Goal: Task Accomplishment & Management: Complete application form

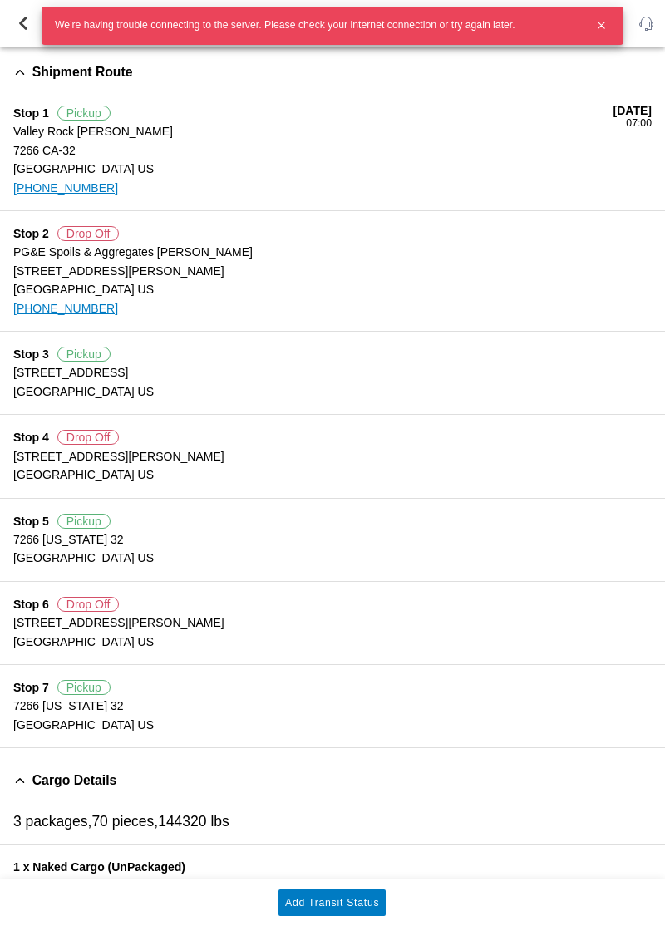
click at [601, 25] on icon "button" at bounding box center [602, 25] width 6 height 6
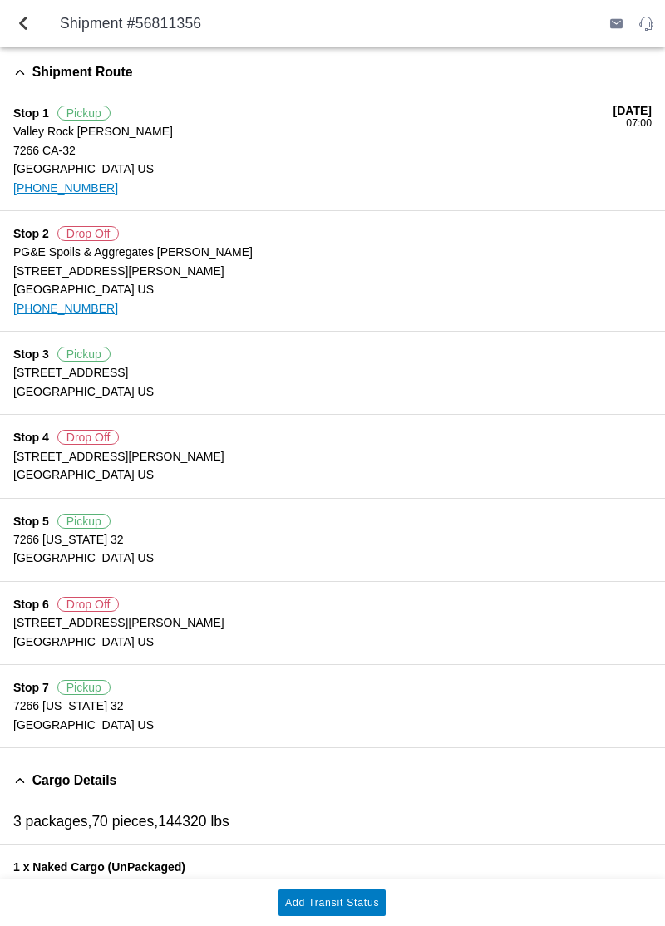
click at [0, 0] on slot "Add Transit Status" at bounding box center [0, 0] width 0 height 0
click at [344, 909] on button "Add Transit Status" at bounding box center [332, 903] width 107 height 27
click at [0, 0] on slot "Add Transit Status" at bounding box center [0, 0] width 0 height 0
click at [32, 37] on span "back" at bounding box center [23, 23] width 20 height 40
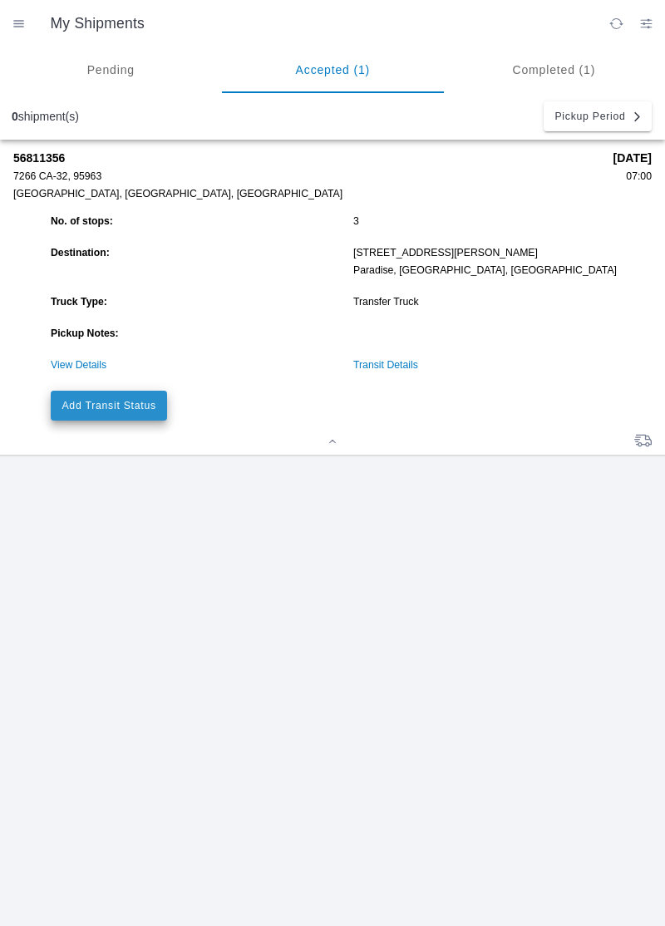
click at [0, 0] on slot "Add Transit Status" at bounding box center [0, 0] width 0 height 0
click at [92, 368] on link "View Details" at bounding box center [79, 365] width 56 height 12
click at [0, 0] on slot "Add Transit Status" at bounding box center [0, 0] width 0 height 0
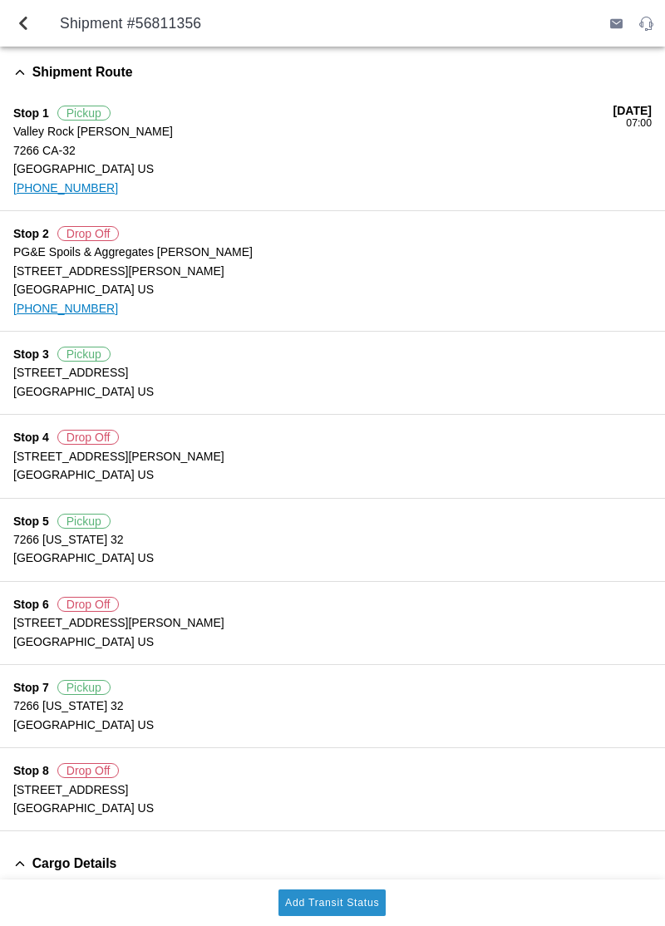
click at [0, 0] on slot "Add Transit Status" at bounding box center [0, 0] width 0 height 0
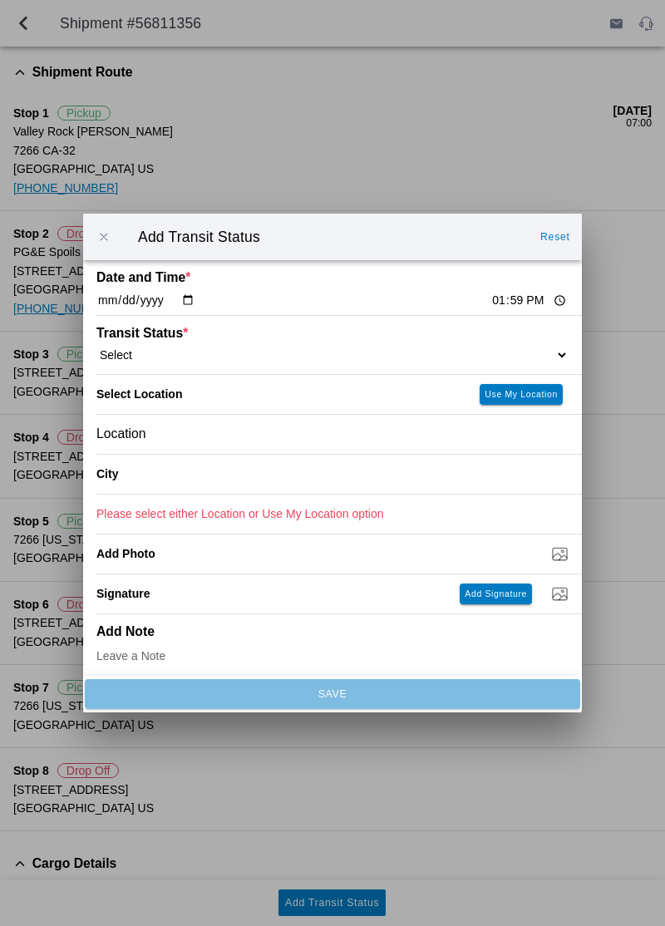
click at [482, 354] on select "Select Arrive at Drop Off Arrive at Pickup Break Start Break Stop Depart Drop O…" at bounding box center [332, 355] width 472 height 15
select select "ARVPULOC"
click at [0, 0] on slot "Use My Location" at bounding box center [0, 0] width 0 height 0
type input "Orland"
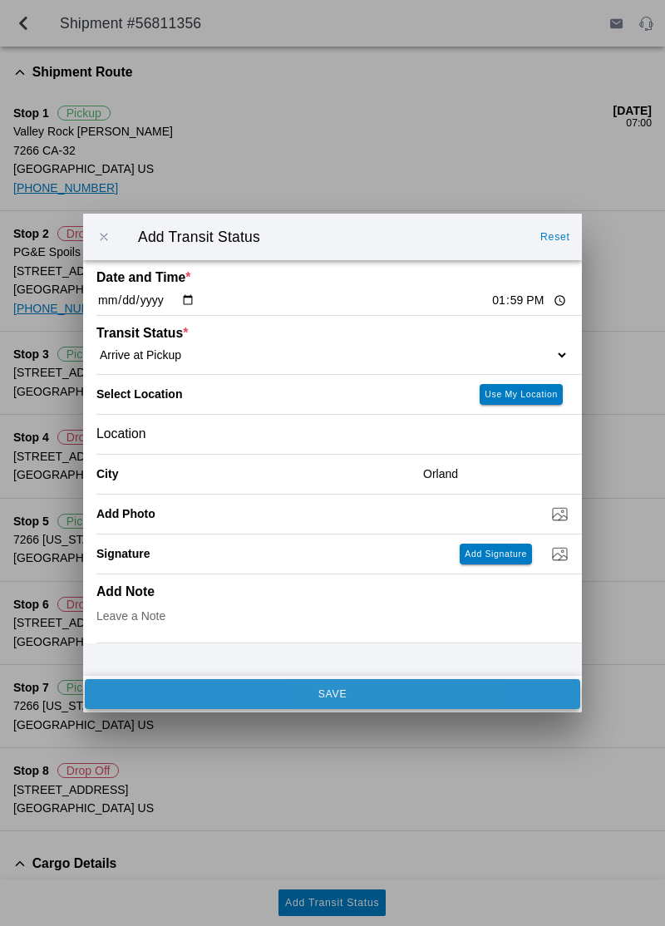
click at [369, 701] on button "SAVE" at bounding box center [332, 694] width 495 height 30
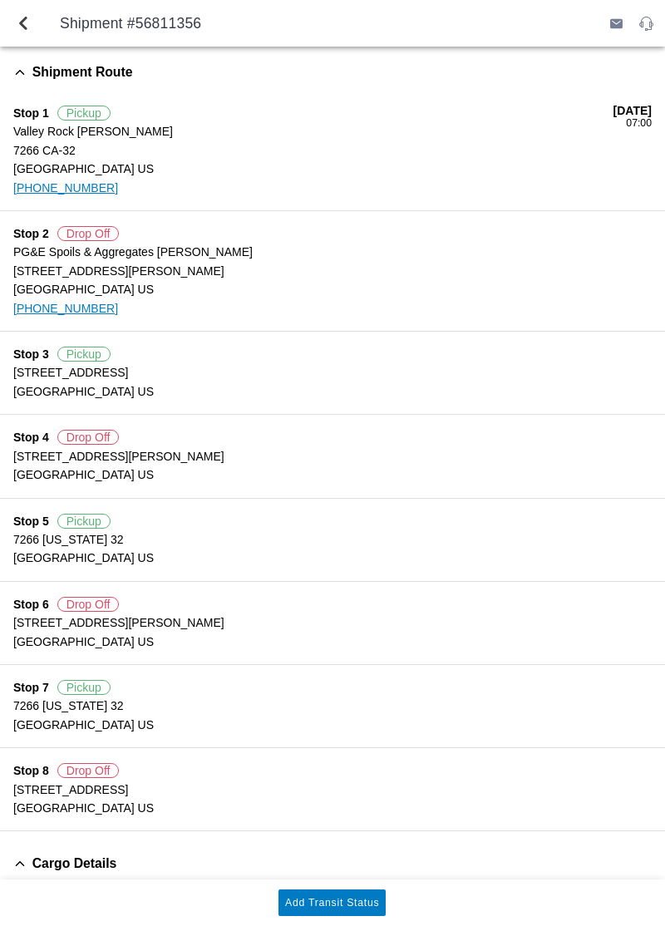
click at [0, 0] on slot "Add Transit Status" at bounding box center [0, 0] width 0 height 0
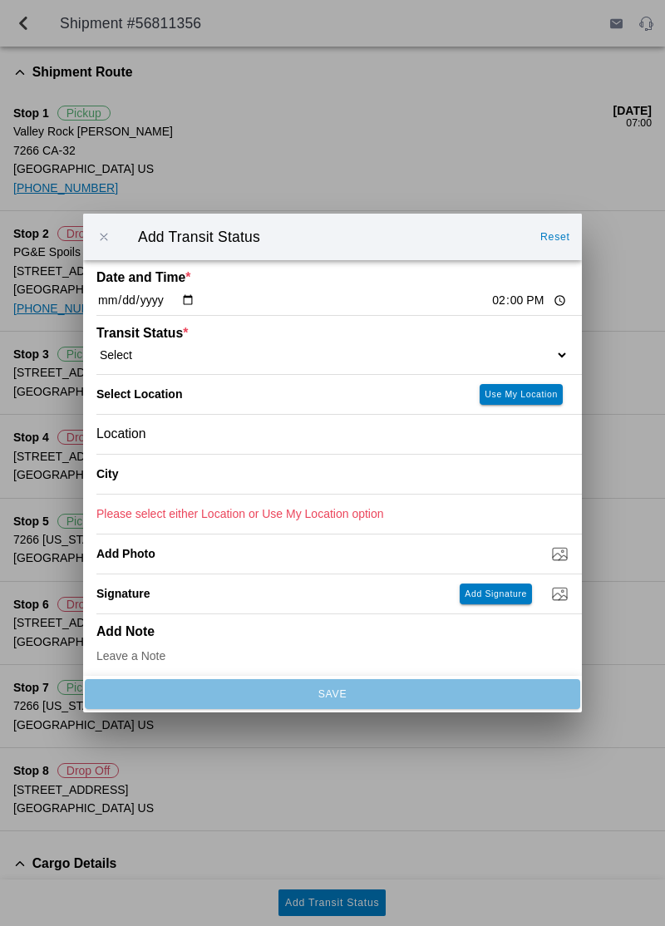
click at [490, 300] on input "14:00" at bounding box center [529, 300] width 78 height 17
type input "23:30"
click at [472, 338] on div "Transit Status * Select Arrive at Drop Off Arrive at Pickup Break Start Break S…" at bounding box center [332, 345] width 472 height 58
click at [535, 349] on select "Select Arrive at Drop Off Arrive at Pickup Break Start Break Stop Depart Drop O…" at bounding box center [332, 355] width 472 height 15
select select "BREAKSTART"
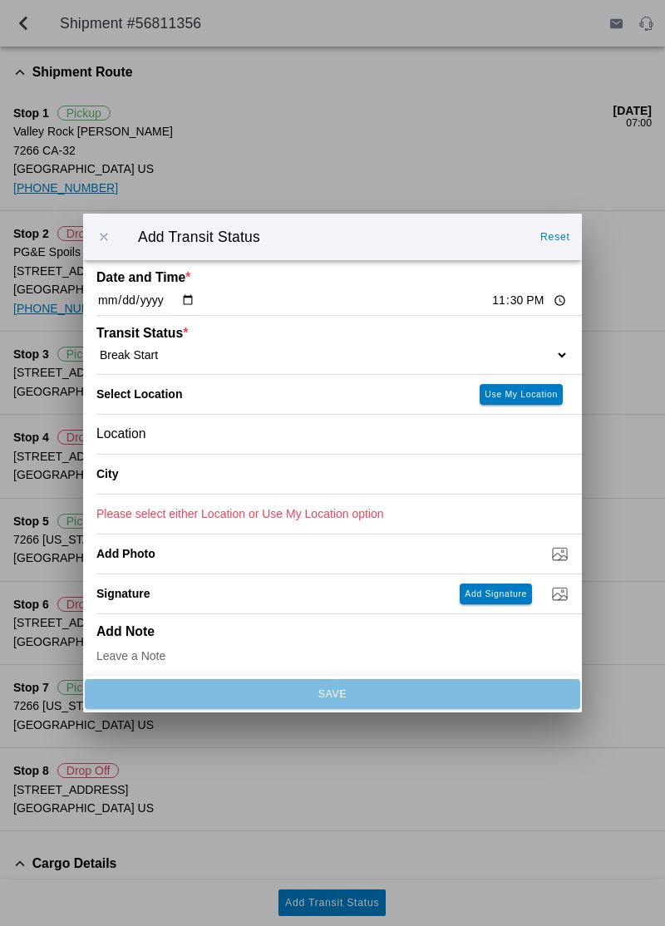
click at [285, 434] on div "Location" at bounding box center [332, 434] width 472 height 39
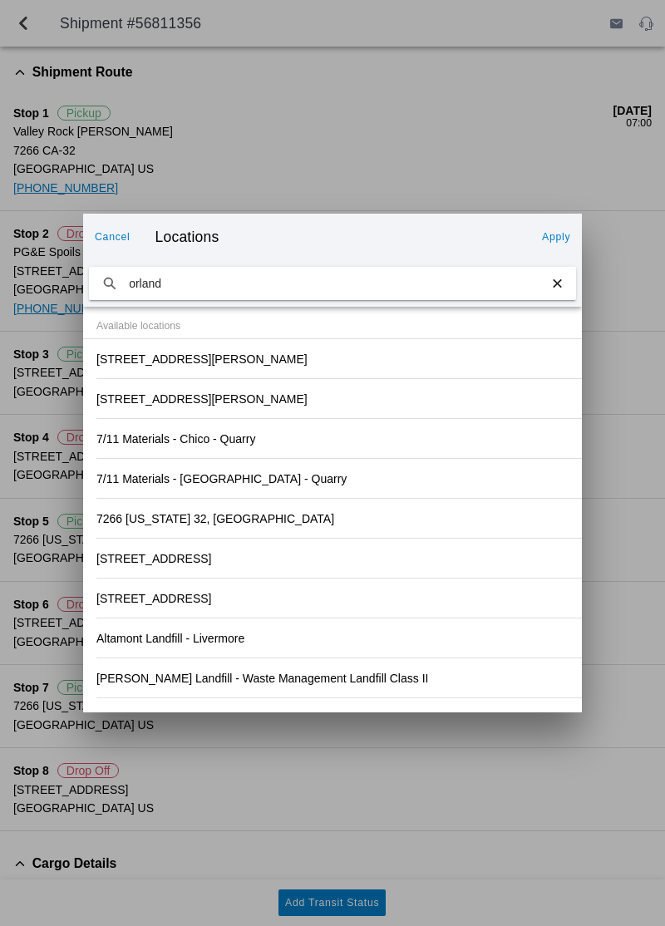
type input "orland"
click at [554, 224] on button "Apply" at bounding box center [556, 237] width 42 height 27
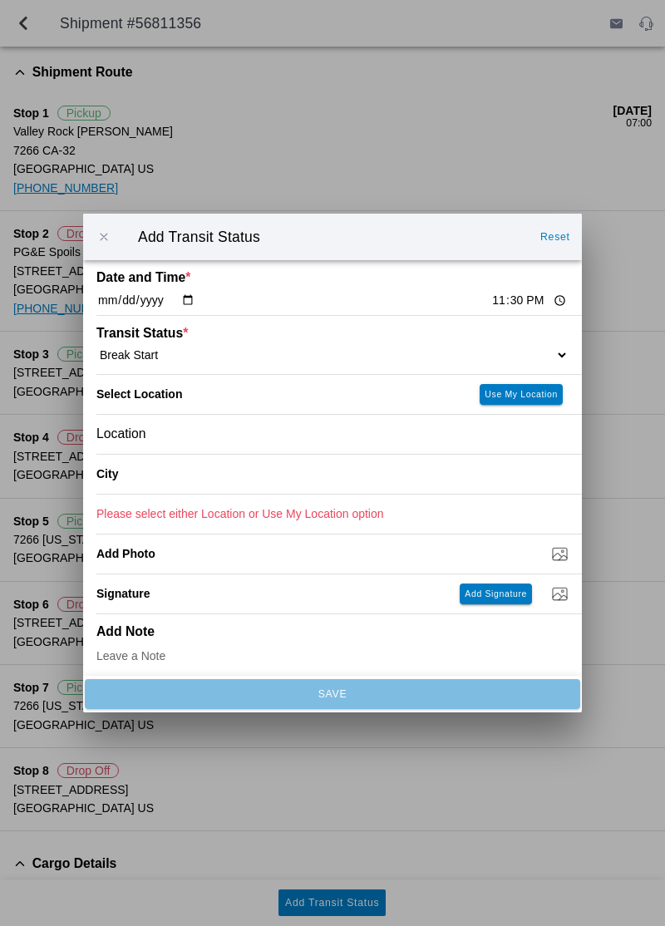
click at [452, 487] on input "text" at bounding box center [495, 474] width 145 height 37
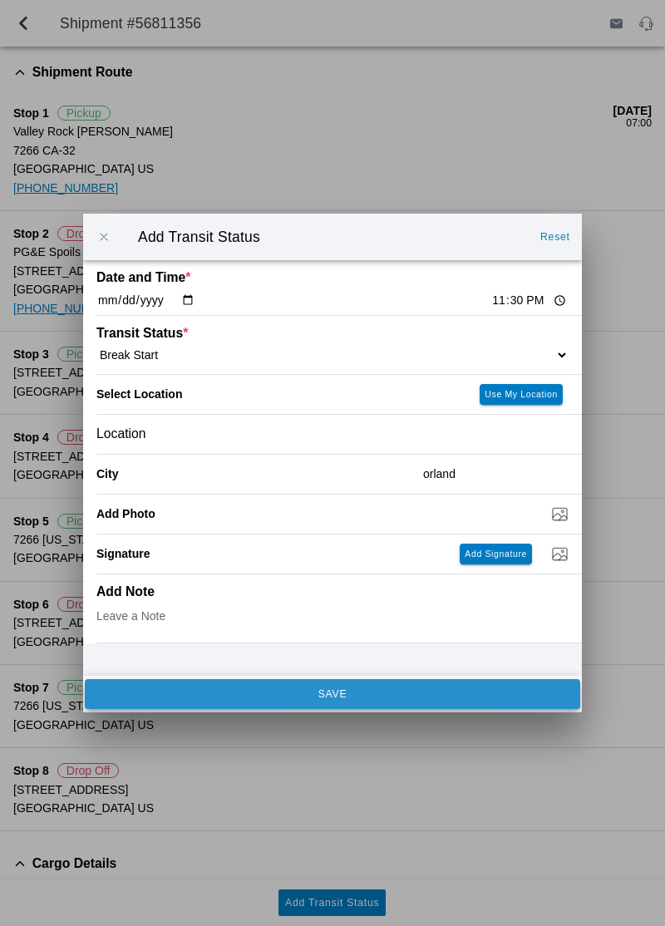
type input "orland"
click at [413, 693] on span "SAVE" at bounding box center [332, 694] width 473 height 10
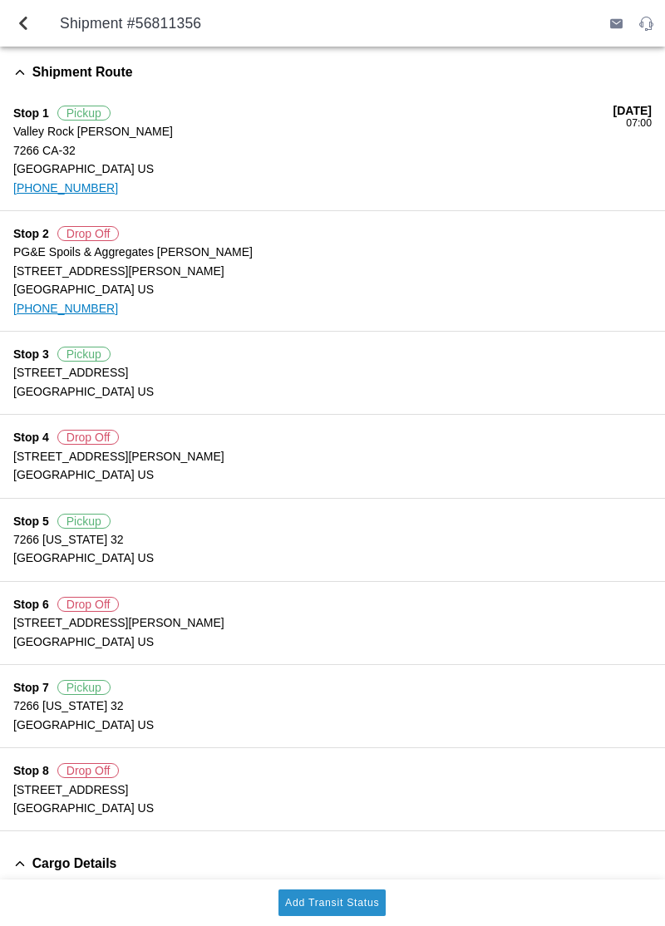
click at [347, 912] on button "Add Transit Status" at bounding box center [332, 903] width 107 height 27
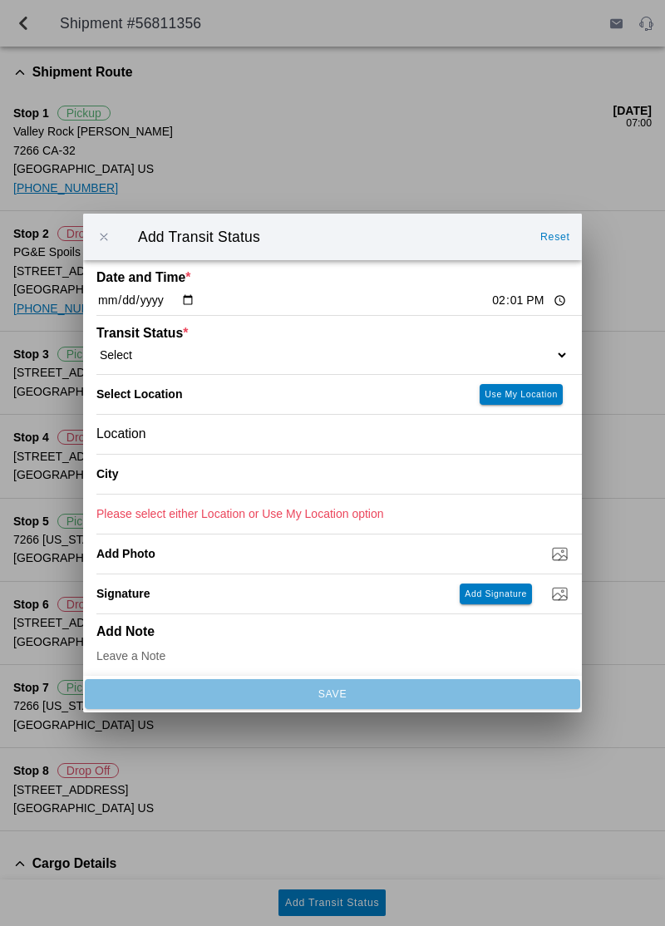
click at [465, 349] on select "Select Arrive at Drop Off Arrive at Pickup Break Start Break Stop Depart Drop O…" at bounding box center [332, 355] width 472 height 15
select select "BREAKSTOP"
click at [490, 302] on input "14:01" at bounding box center [529, 300] width 78 height 17
type input "12:00"
click at [348, 485] on div "City" at bounding box center [252, 474] width 313 height 39
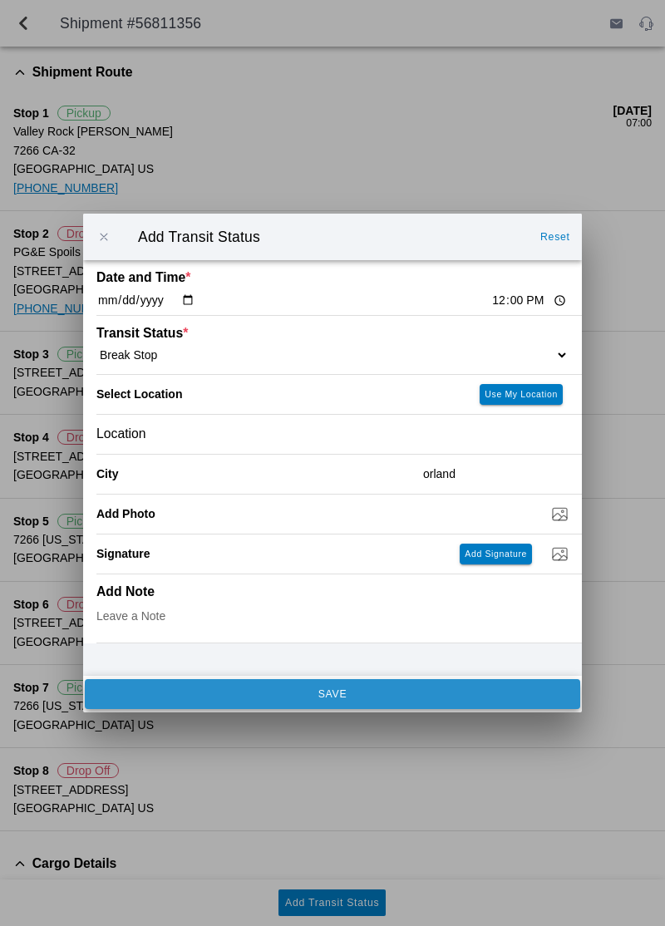
type input "orland"
click at [386, 696] on span "SAVE" at bounding box center [332, 694] width 473 height 10
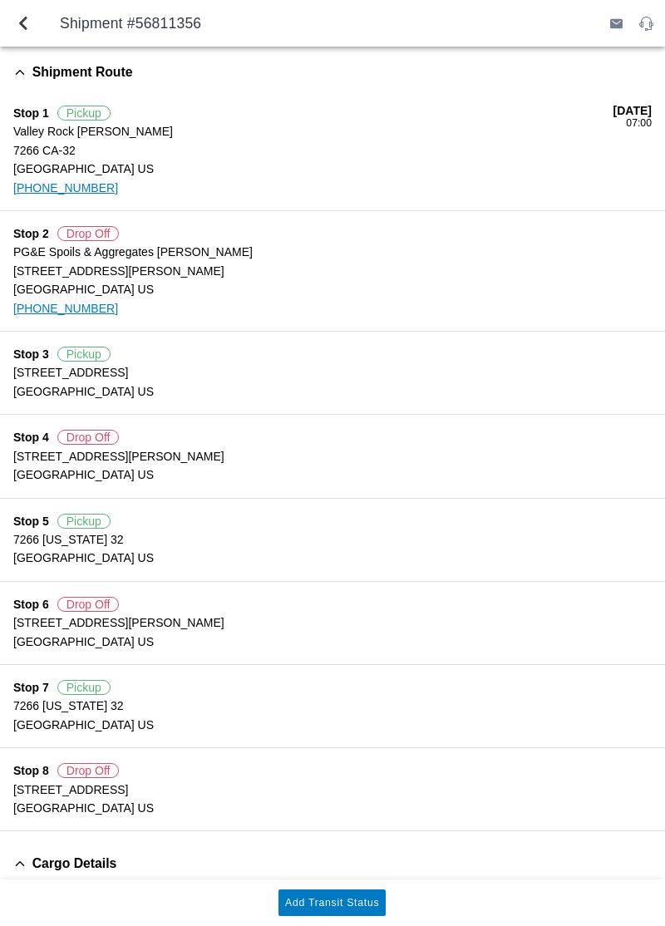
click at [0, 0] on slot "Add Transit Status" at bounding box center [0, 0] width 0 height 0
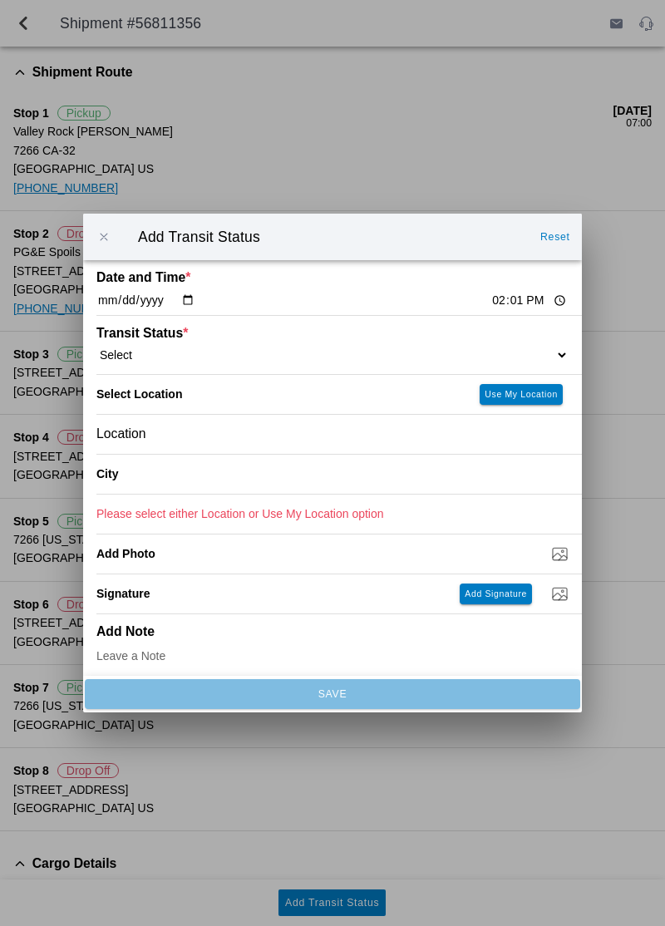
click at [490, 303] on input "14:01" at bounding box center [529, 300] width 78 height 17
type input "11:30"
click at [482, 357] on select "Select Arrive at Drop Off Arrive at Pickup Break Start Break Stop Depart Drop O…" at bounding box center [332, 355] width 472 height 15
select select "BREAKSTART"
click at [372, 437] on div "Location" at bounding box center [332, 434] width 472 height 39
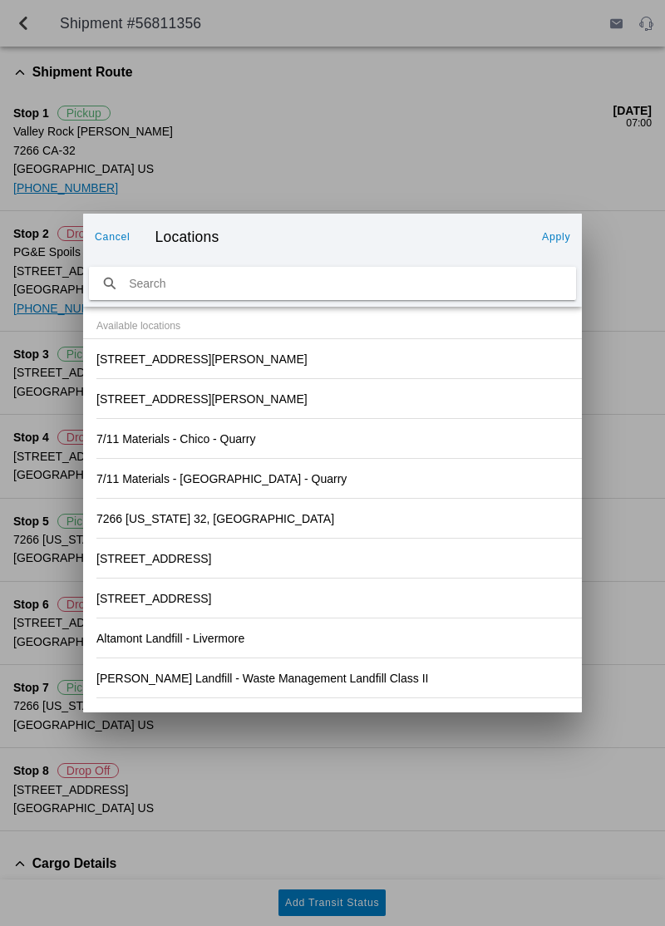
click at [0, 0] on slot "Cancel" at bounding box center [0, 0] width 0 height 0
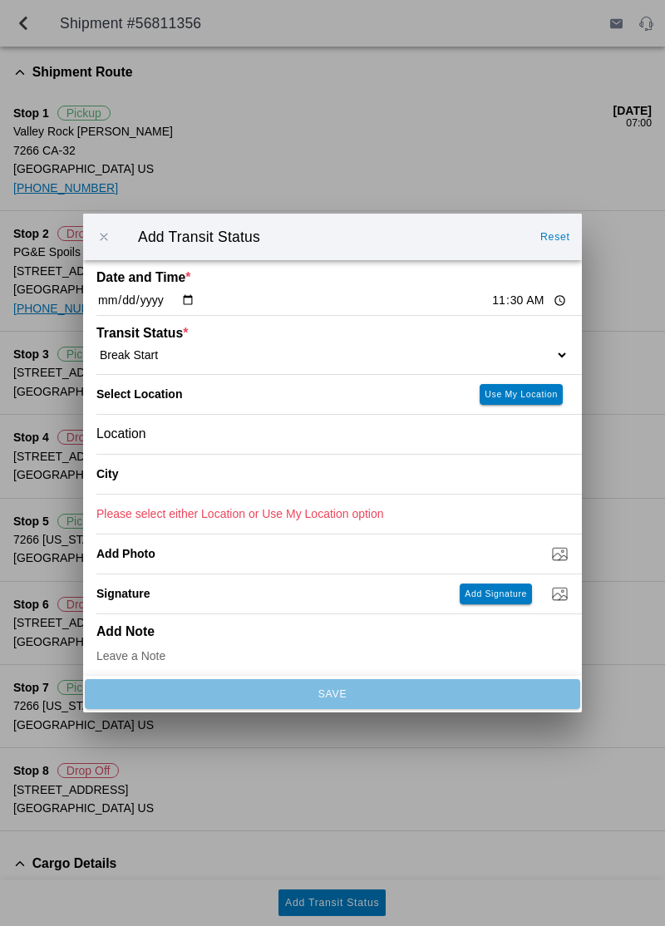
click at [343, 476] on ion-label "City" at bounding box center [252, 473] width 313 height 13
click at [401, 476] on div "City" at bounding box center [339, 475] width 486 height 40
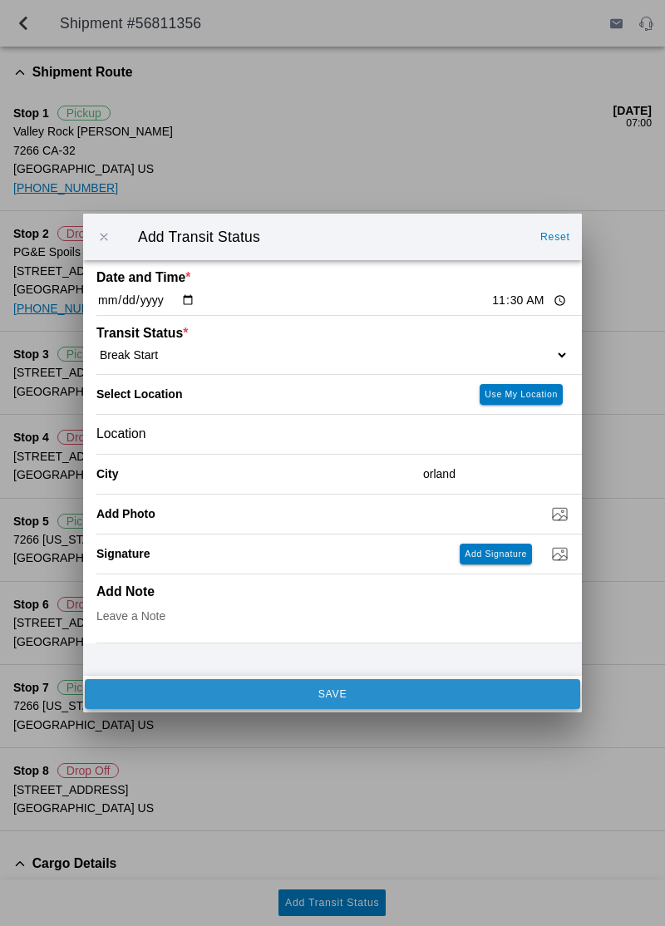
type input "orland"
click at [422, 697] on span "SAVE" at bounding box center [332, 694] width 473 height 10
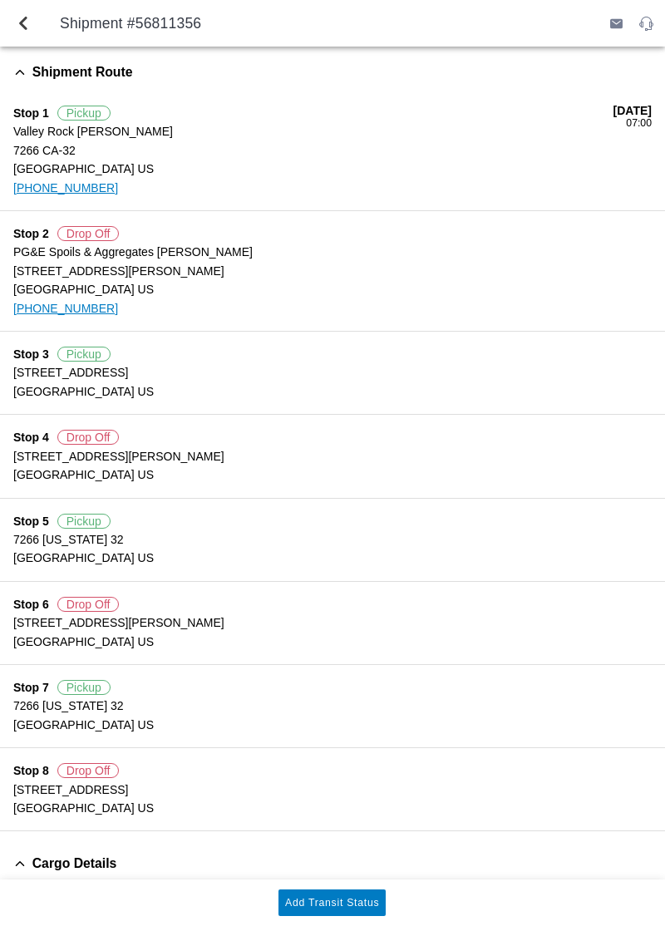
click at [0, 0] on slot "Add Transit Status" at bounding box center [0, 0] width 0 height 0
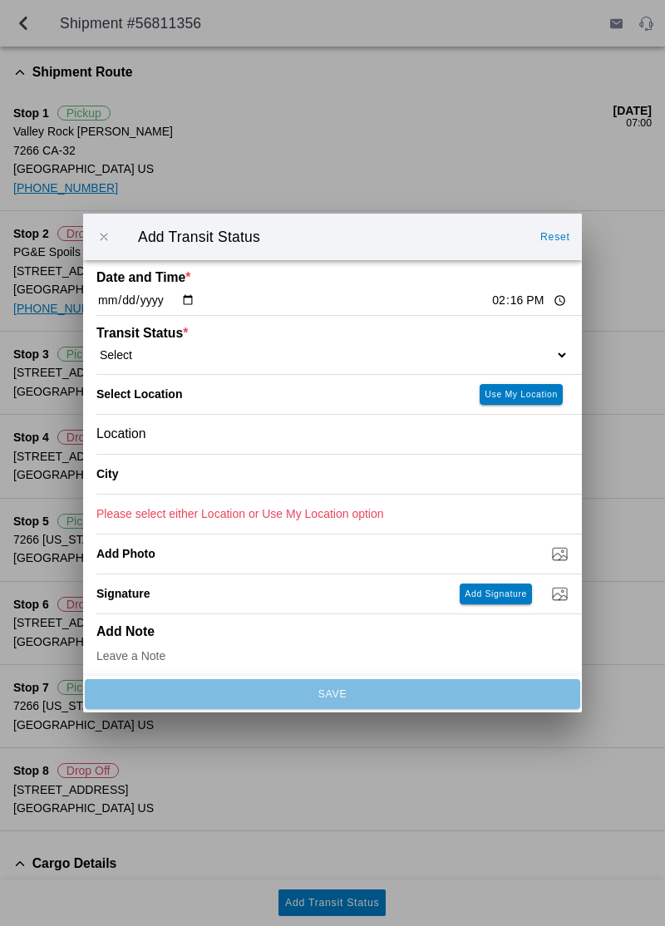
click at [509, 338] on div "Transit Status * Select Arrive at Drop Off Arrive at Pickup Break Start Break S…" at bounding box center [332, 345] width 472 height 58
click at [500, 354] on select "Select Arrive at Drop Off Arrive at Pickup Break Start Break Stop Depart Drop O…" at bounding box center [332, 355] width 472 height 15
select select "DPTPULOC"
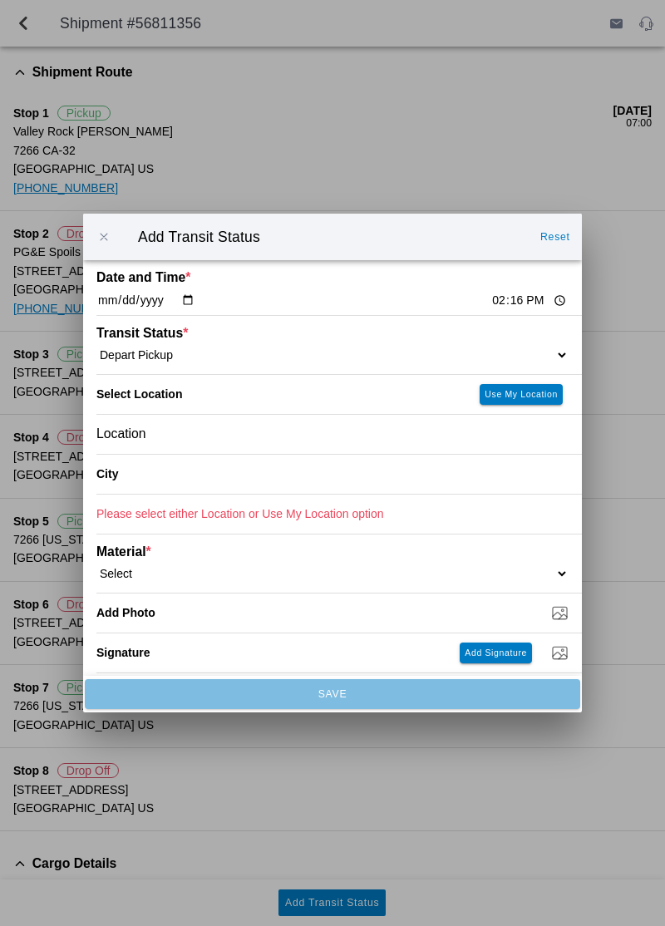
click at [0, 0] on slot "Use My Location" at bounding box center [0, 0] width 0 height 0
type input "Orland"
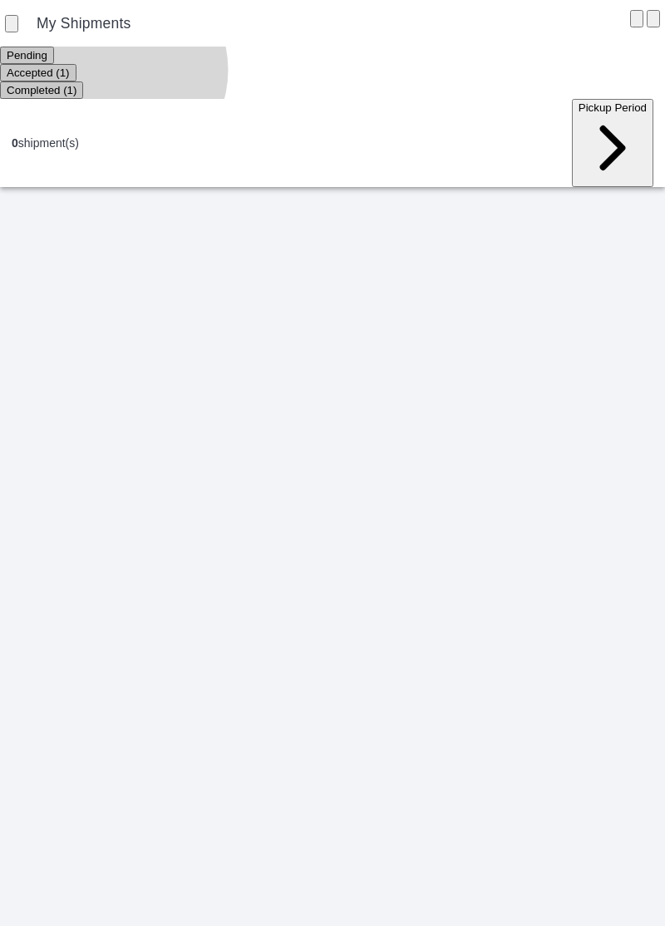
click at [76, 71] on ion-segment-button "Accepted (1)" at bounding box center [38, 72] width 76 height 13
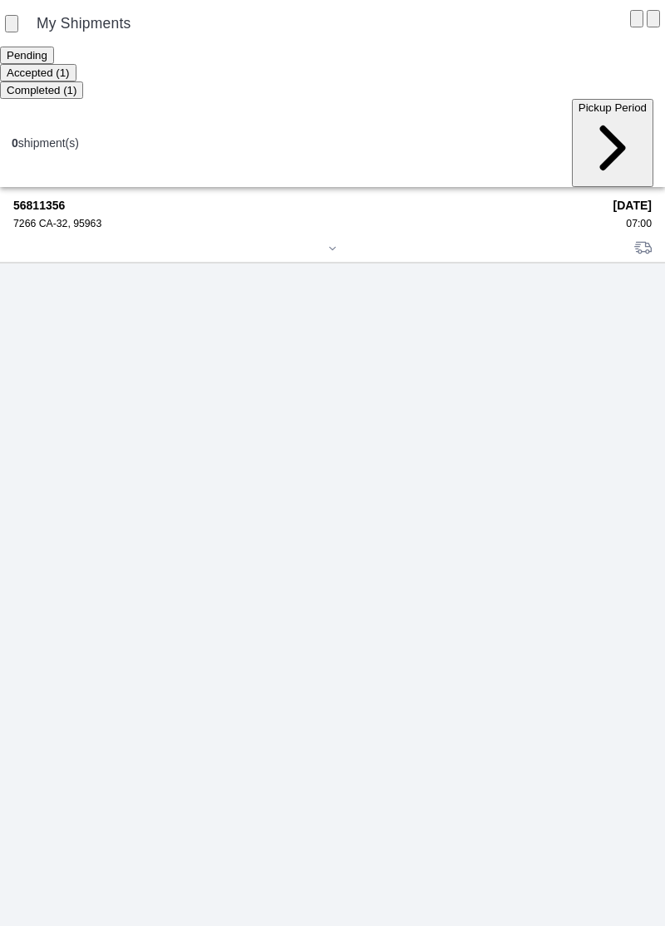
click at [106, 218] on div "7266 CA-32, 95963" at bounding box center [307, 224] width 589 height 12
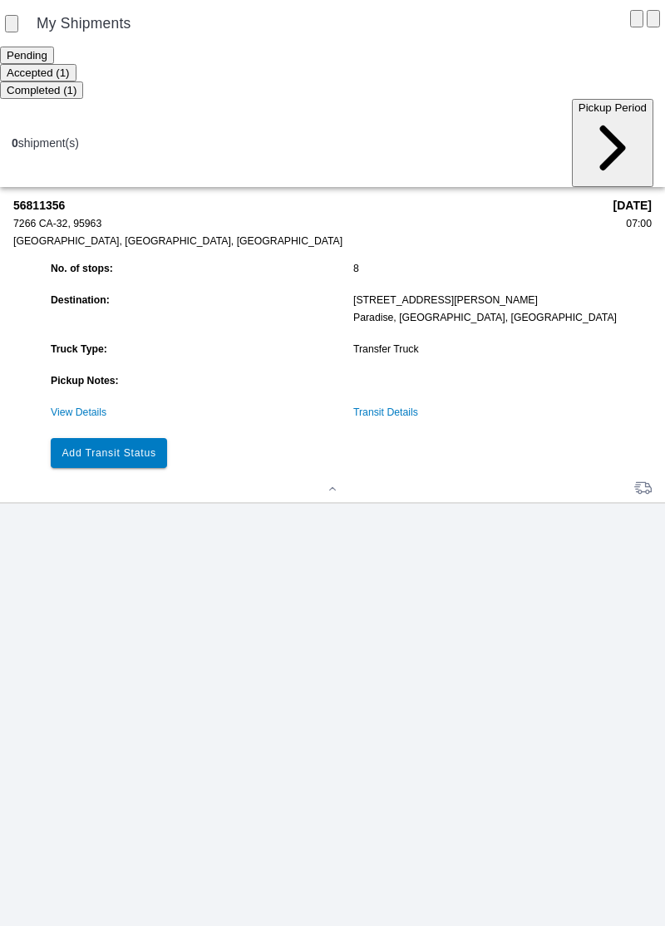
click at [0, 0] on slot "Add Transit Status" at bounding box center [0, 0] width 0 height 0
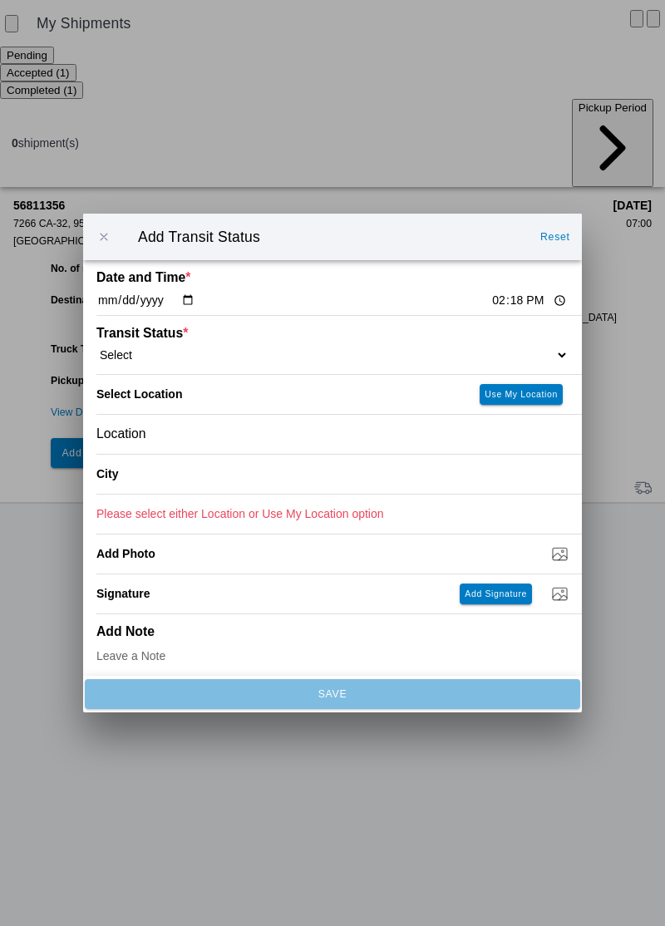
click at [201, 334] on ion-label "Transit Status *" at bounding box center [273, 333] width 354 height 15
click at [216, 352] on select "Select Arrive at Drop Off Arrive at Pickup Break Start Break Stop Depart Drop O…" at bounding box center [332, 355] width 472 height 15
select select "DPTPULOC"
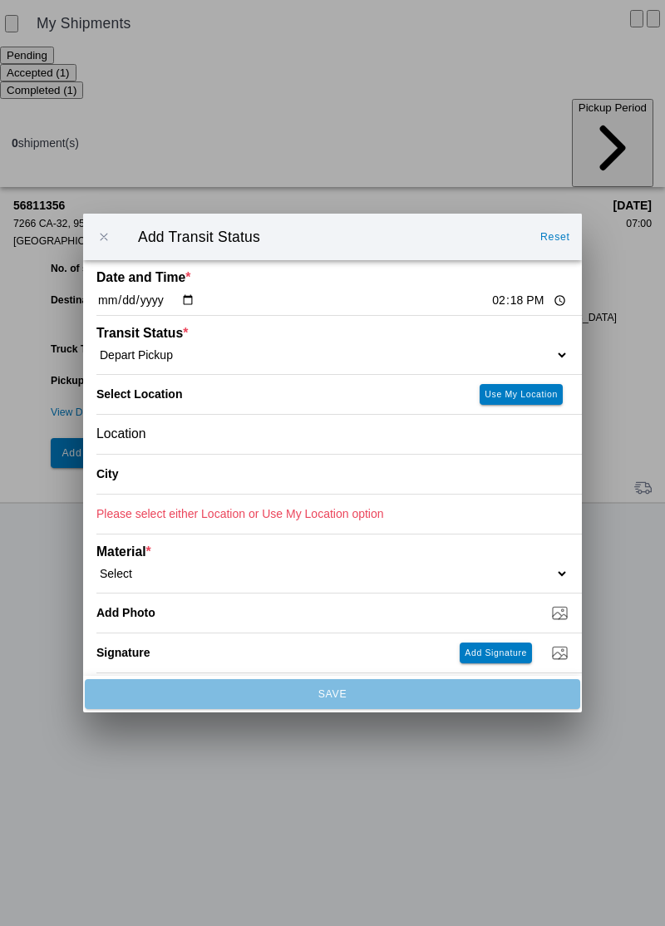
click at [0, 0] on slot "Use My Location" at bounding box center [0, 0] width 0 height 0
type input "Orland"
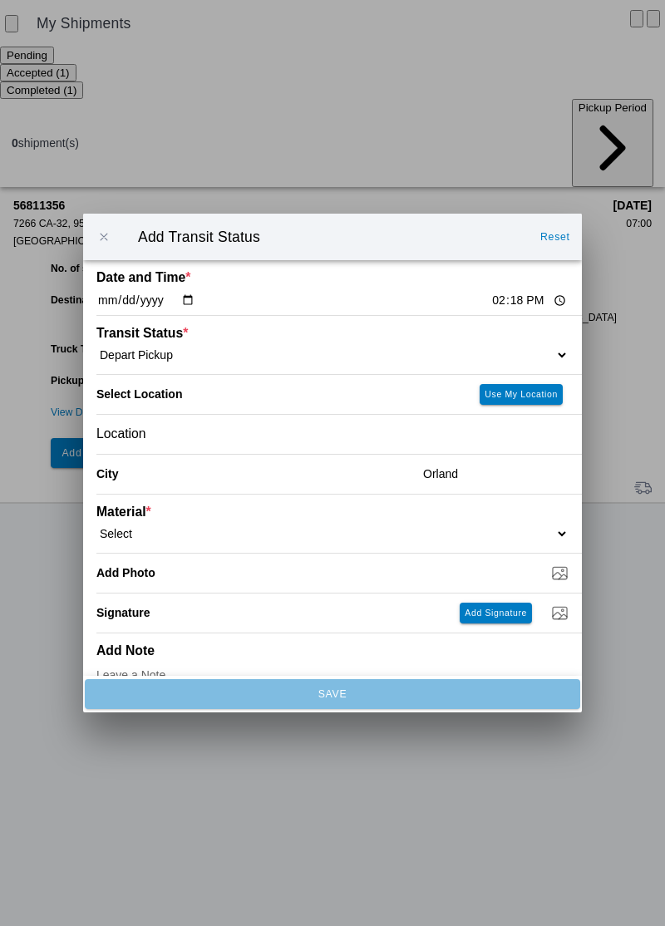
click at [502, 526] on select "Select 1" x 3" Rock 1" x 4" Rock 2" x 4" Rock Asphalt Cold Patch Backfill Spec …" at bounding box center [332, 533] width 472 height 15
select select "708651"
click at [567, 570] on input "Dump / Quarry Tag *" at bounding box center [339, 573] width 486 height 18
click at [549, 579] on input "Dump / Quarry Tag *" at bounding box center [339, 573] width 486 height 18
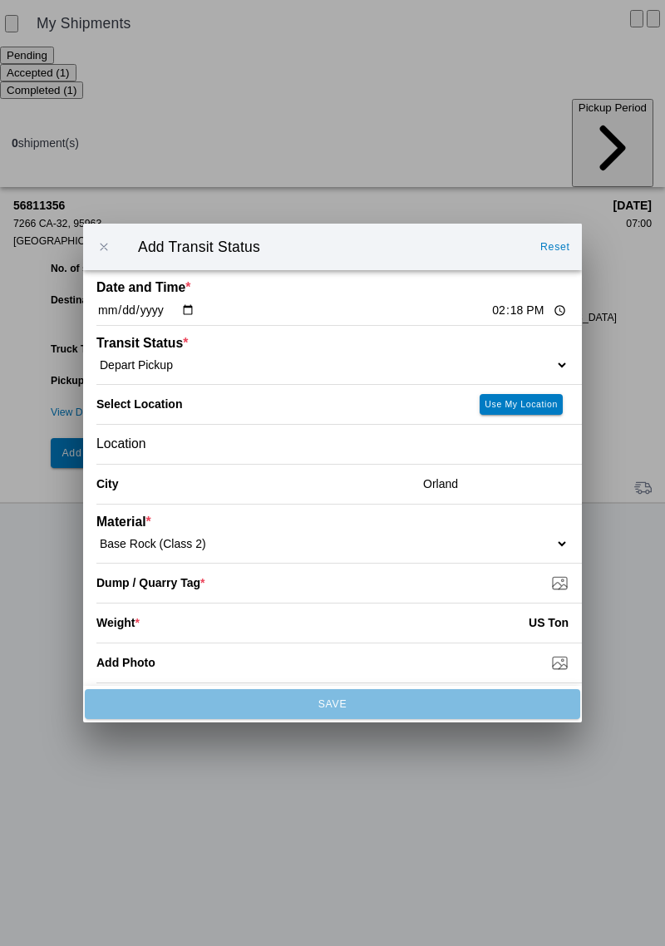
type input "C:\fakepath\17579711312676100989002760296824.jpg"
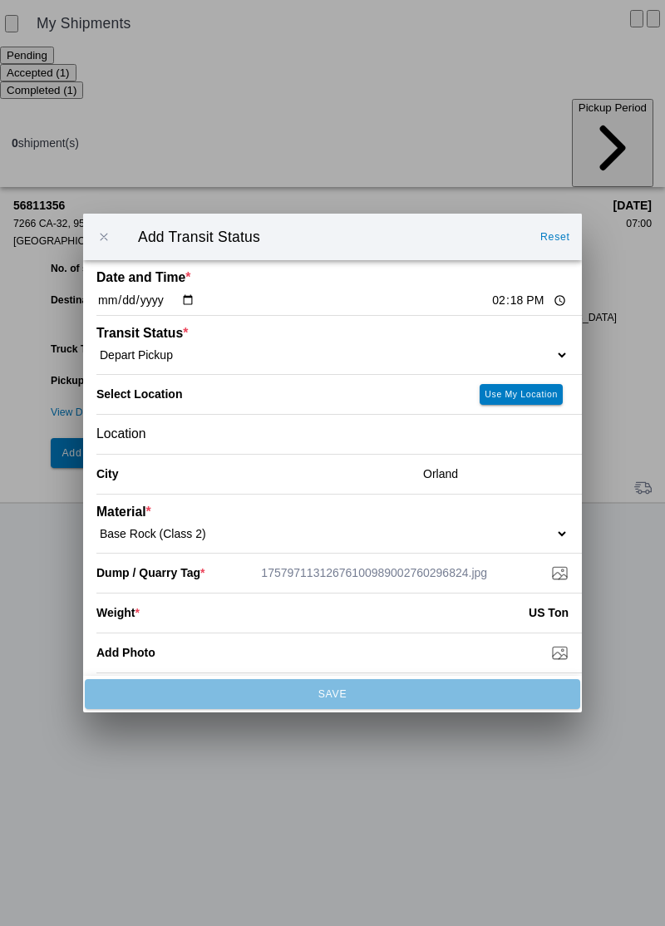
click at [392, 616] on input "number" at bounding box center [334, 612] width 389 height 37
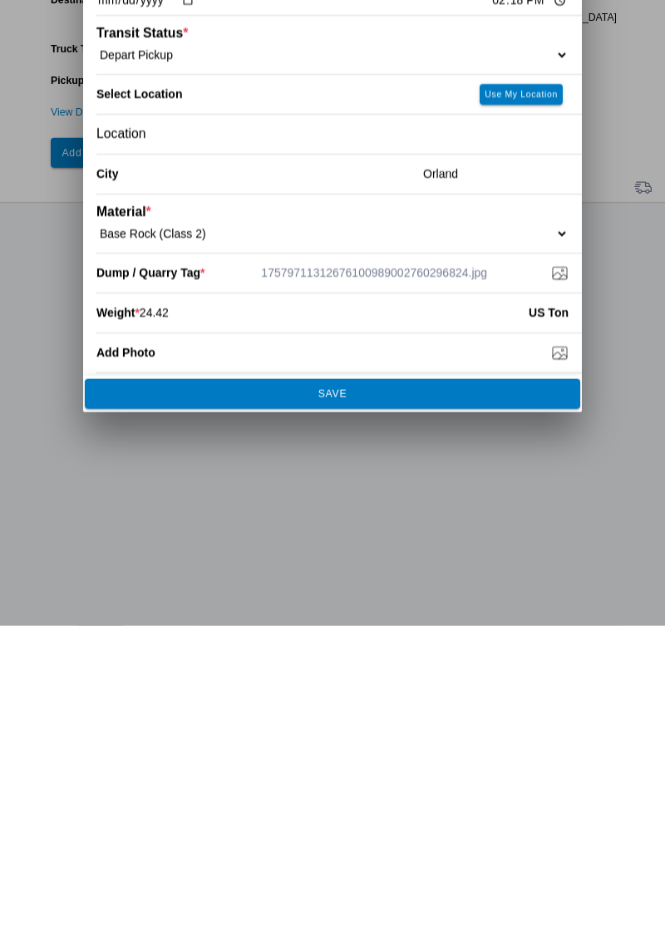
type input "24.42"
click at [0, 0] on slot "SAVE" at bounding box center [0, 0] width 0 height 0
